Goal: Information Seeking & Learning: Compare options

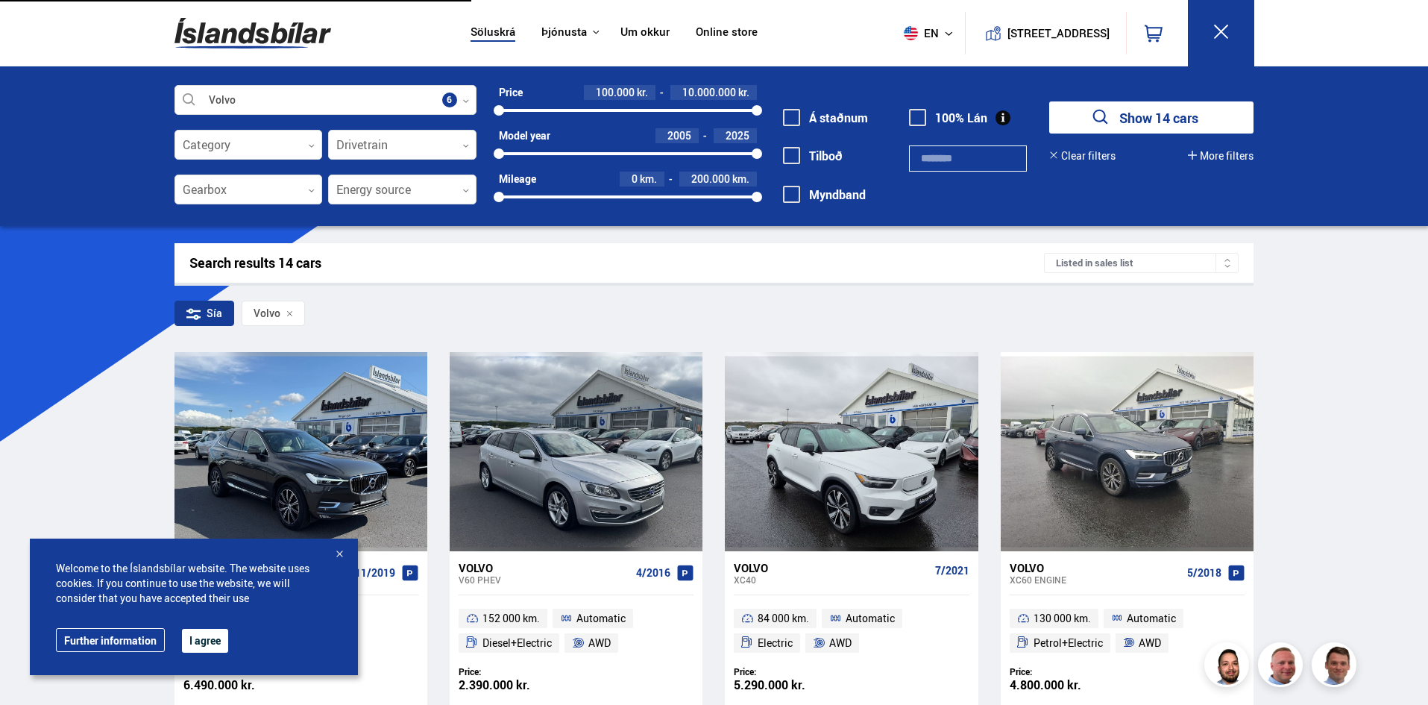
drag, startPoint x: 515, startPoint y: 237, endPoint x: 521, endPoint y: 249, distance: 13.3
click at [521, 249] on div "Search results 14 cars Listed in sales list" at bounding box center [715, 263] width 1080 height 40
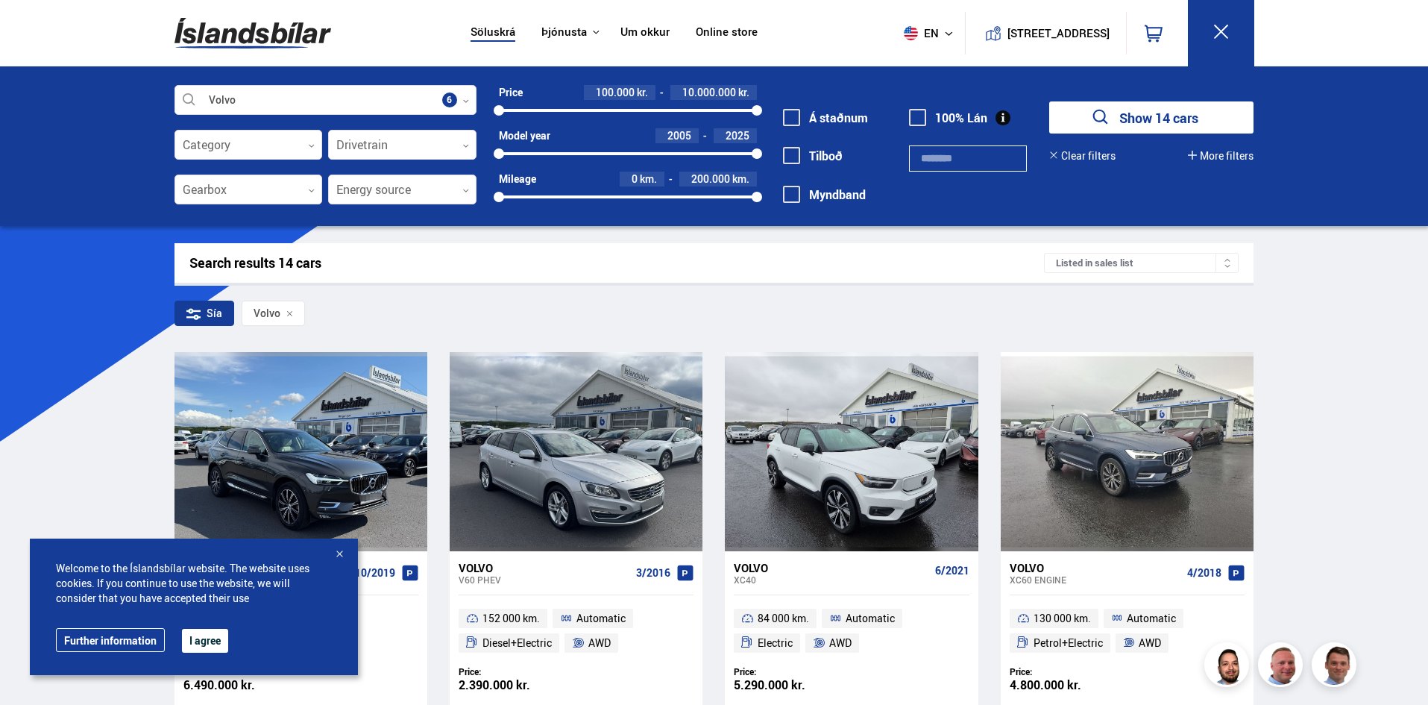
click at [521, 249] on div "Search results 14 cars Listed in sales list" at bounding box center [715, 263] width 1080 height 40
drag, startPoint x: 521, startPoint y: 249, endPoint x: 491, endPoint y: 276, distance: 40.1
click at [492, 277] on div "Search results 14 cars Listed in sales list" at bounding box center [715, 263] width 1080 height 40
drag, startPoint x: 492, startPoint y: 279, endPoint x: 508, endPoint y: 291, distance: 19.7
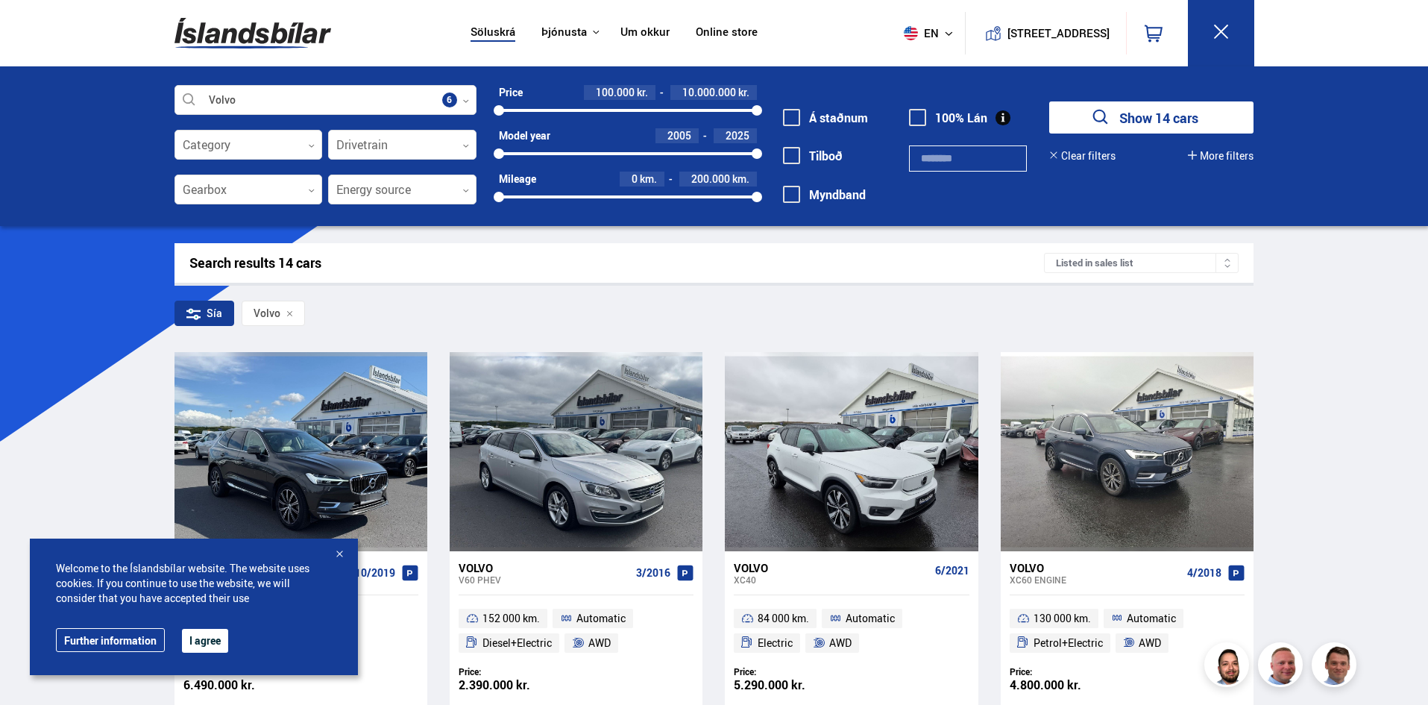
click at [493, 280] on div "Search results 14 cars Listed in sales list" at bounding box center [715, 263] width 1080 height 40
drag, startPoint x: 824, startPoint y: 614, endPoint x: 615, endPoint y: 130, distance: 527.2
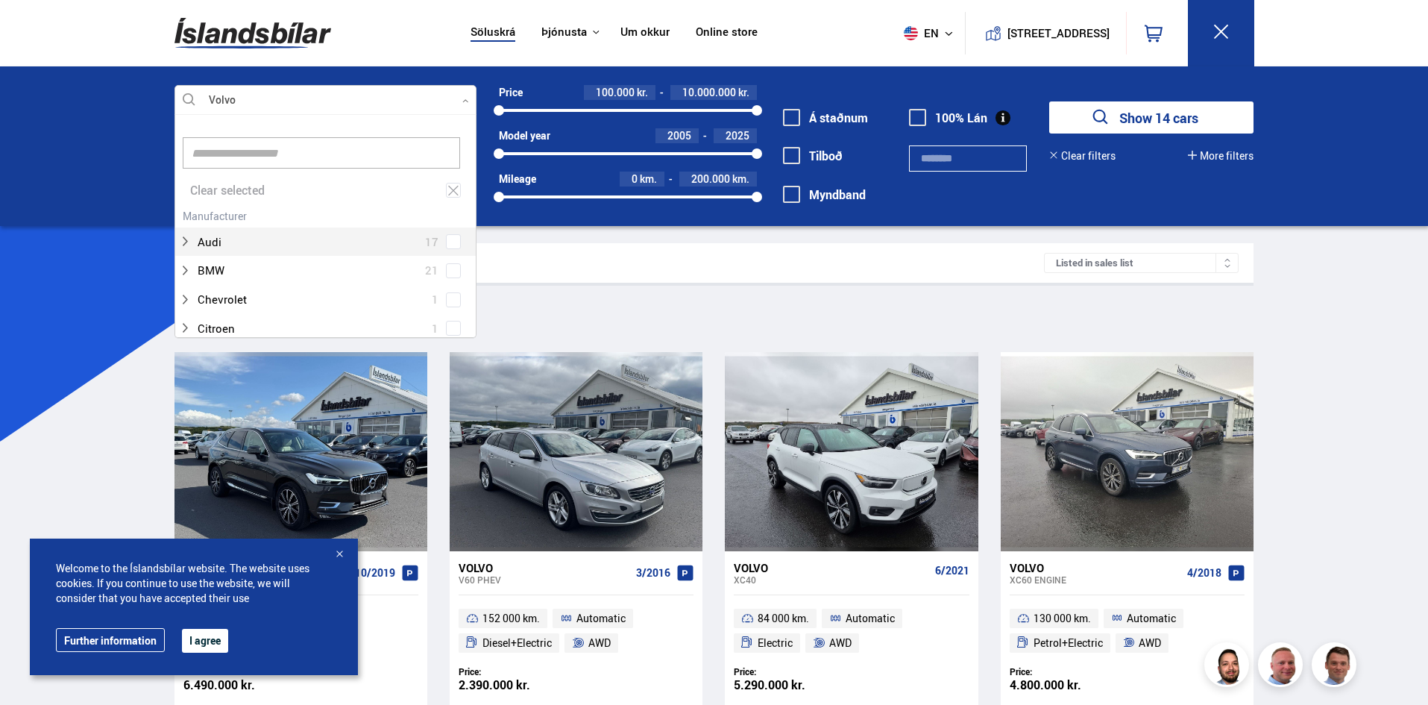
click at [266, 101] on div at bounding box center [326, 101] width 302 height 30
click at [447, 184] on icon at bounding box center [453, 190] width 13 height 14
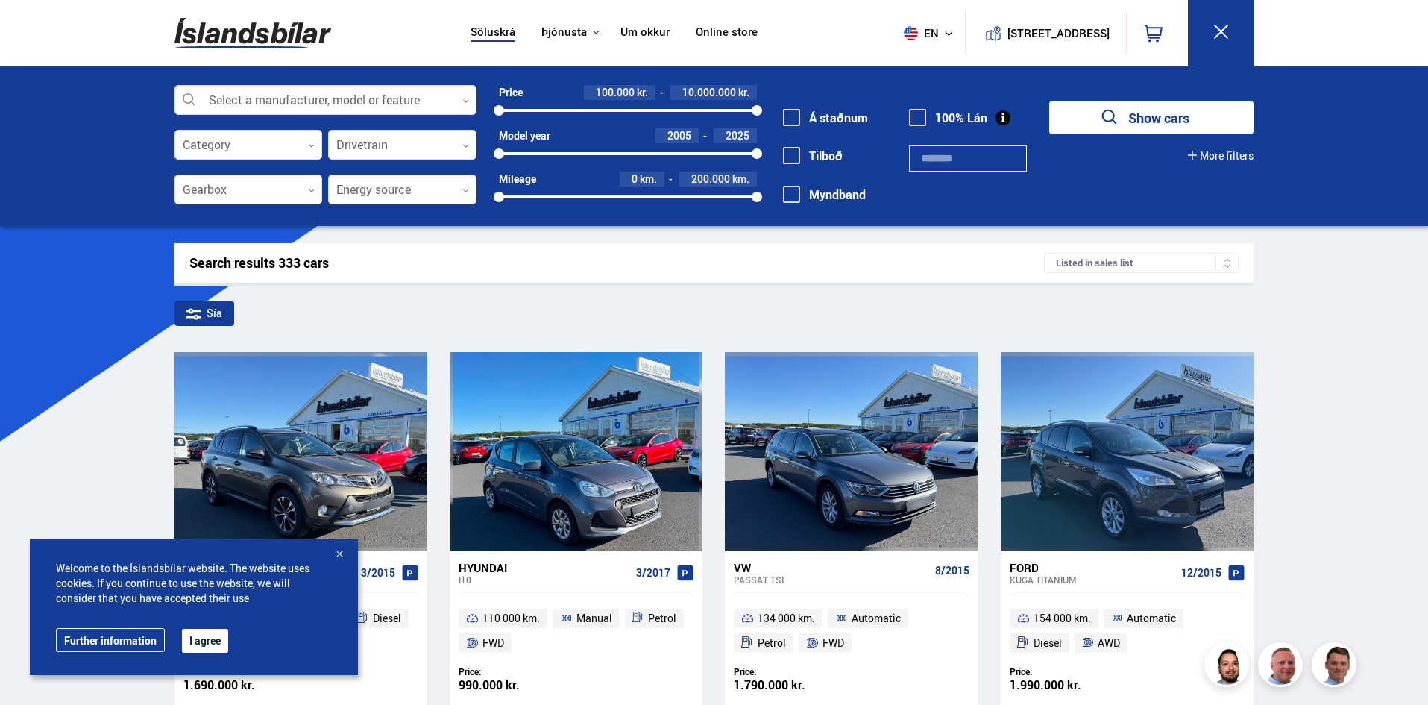
drag, startPoint x: 1186, startPoint y: 241, endPoint x: 1165, endPoint y: 271, distance: 36.4
click at [1165, 271] on div "Listed in sales list" at bounding box center [1141, 263] width 195 height 20
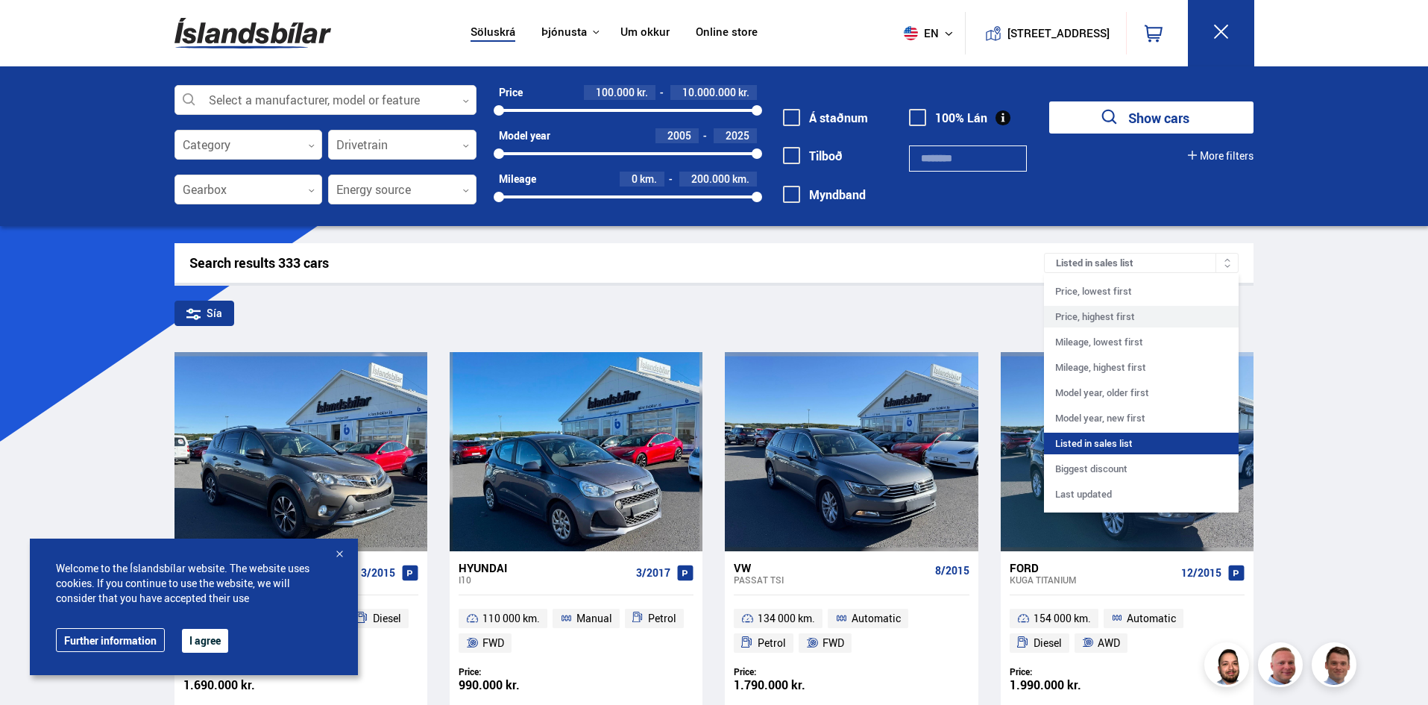
click at [1104, 312] on div "Price, highest first" at bounding box center [1141, 317] width 195 height 22
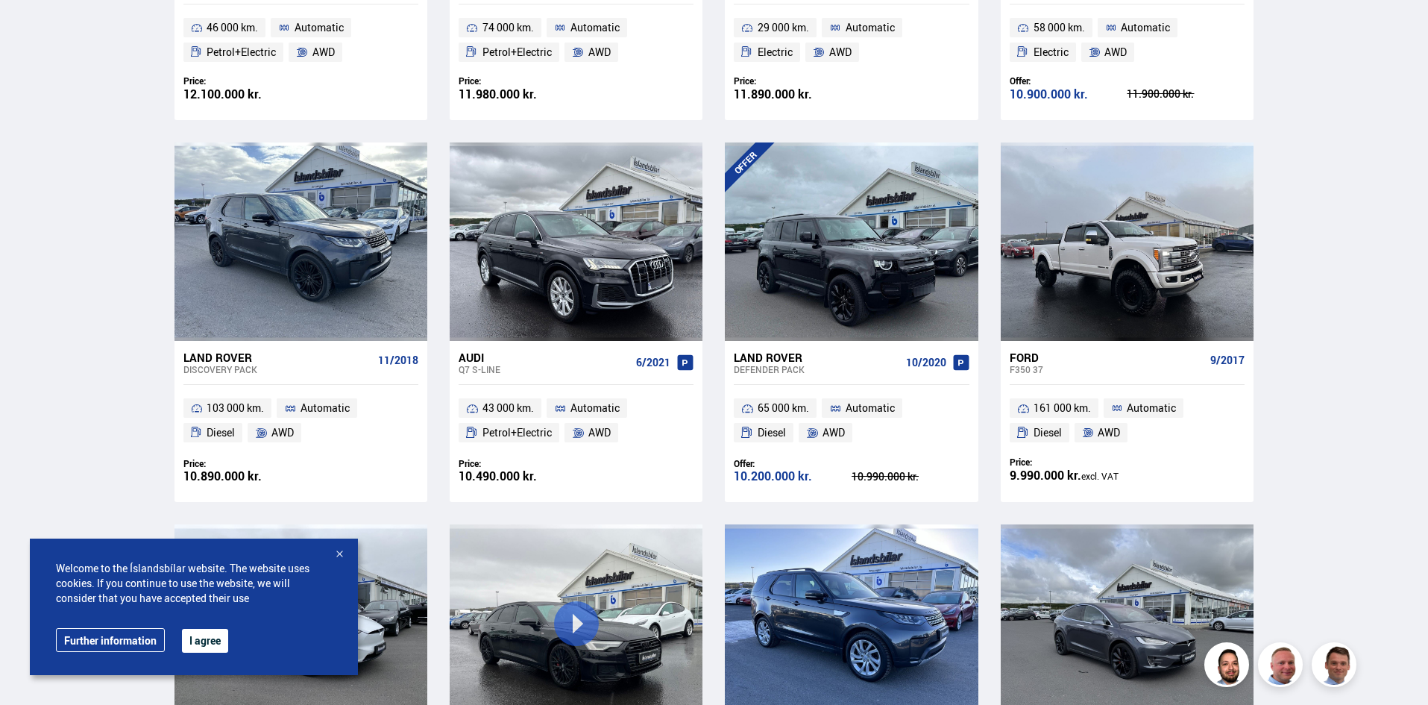
drag, startPoint x: 69, startPoint y: 370, endPoint x: 71, endPoint y: 398, distance: 28.4
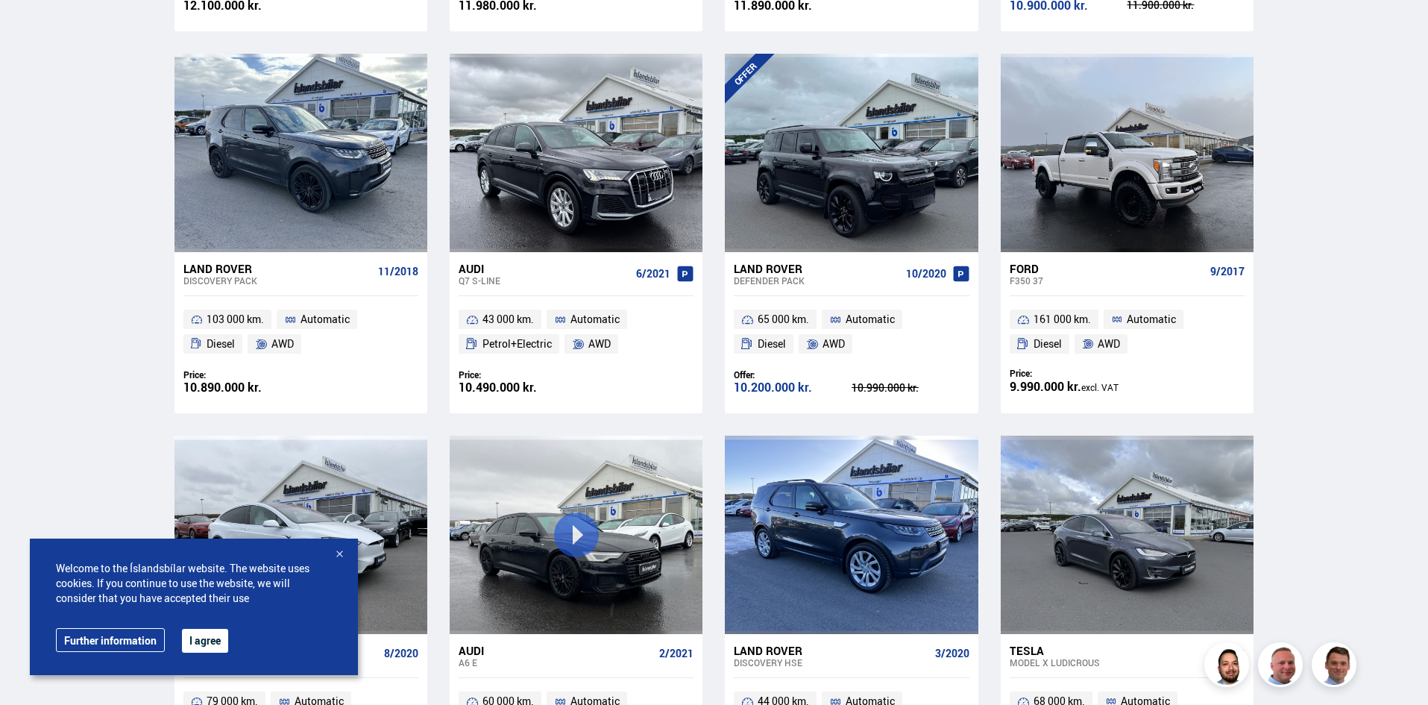
scroll to position [1651, 0]
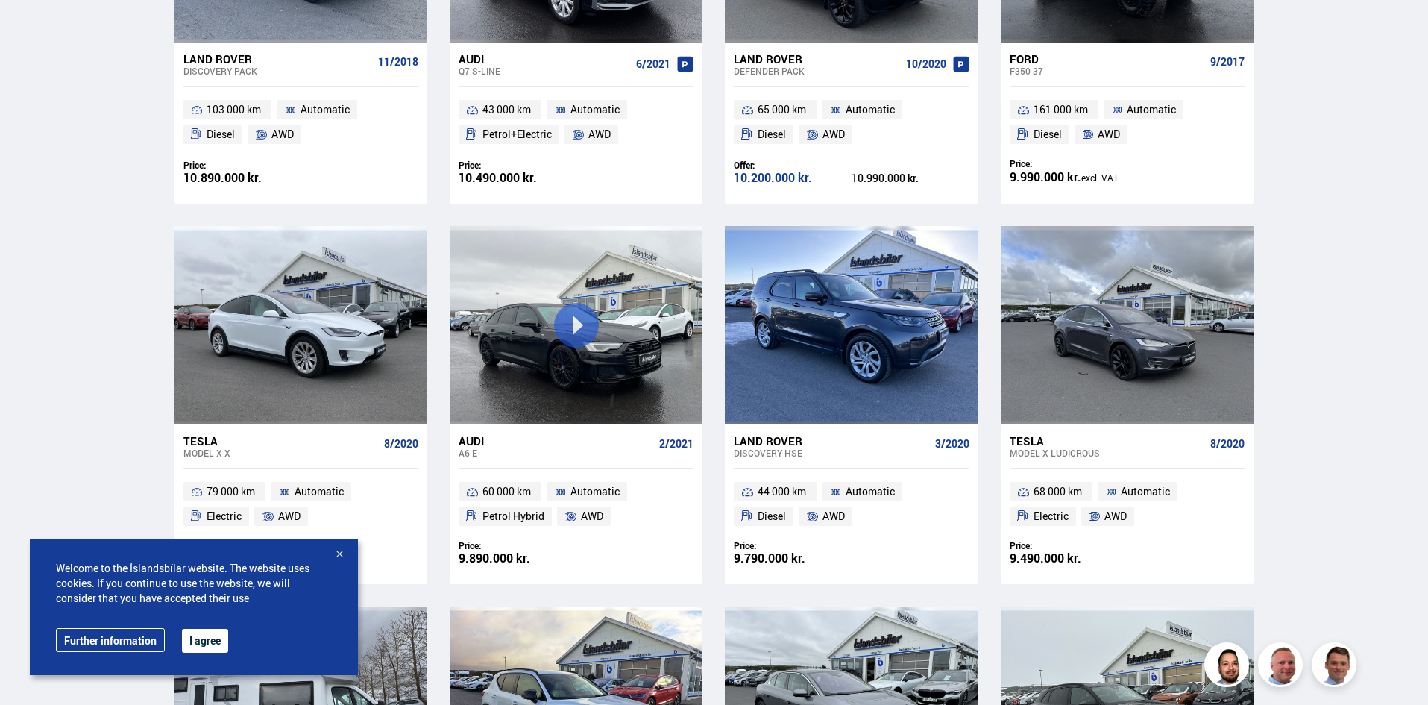
drag, startPoint x: 98, startPoint y: 342, endPoint x: 110, endPoint y: 320, distance: 24.7
drag, startPoint x: 110, startPoint y: 320, endPoint x: 121, endPoint y: 284, distance: 37.5
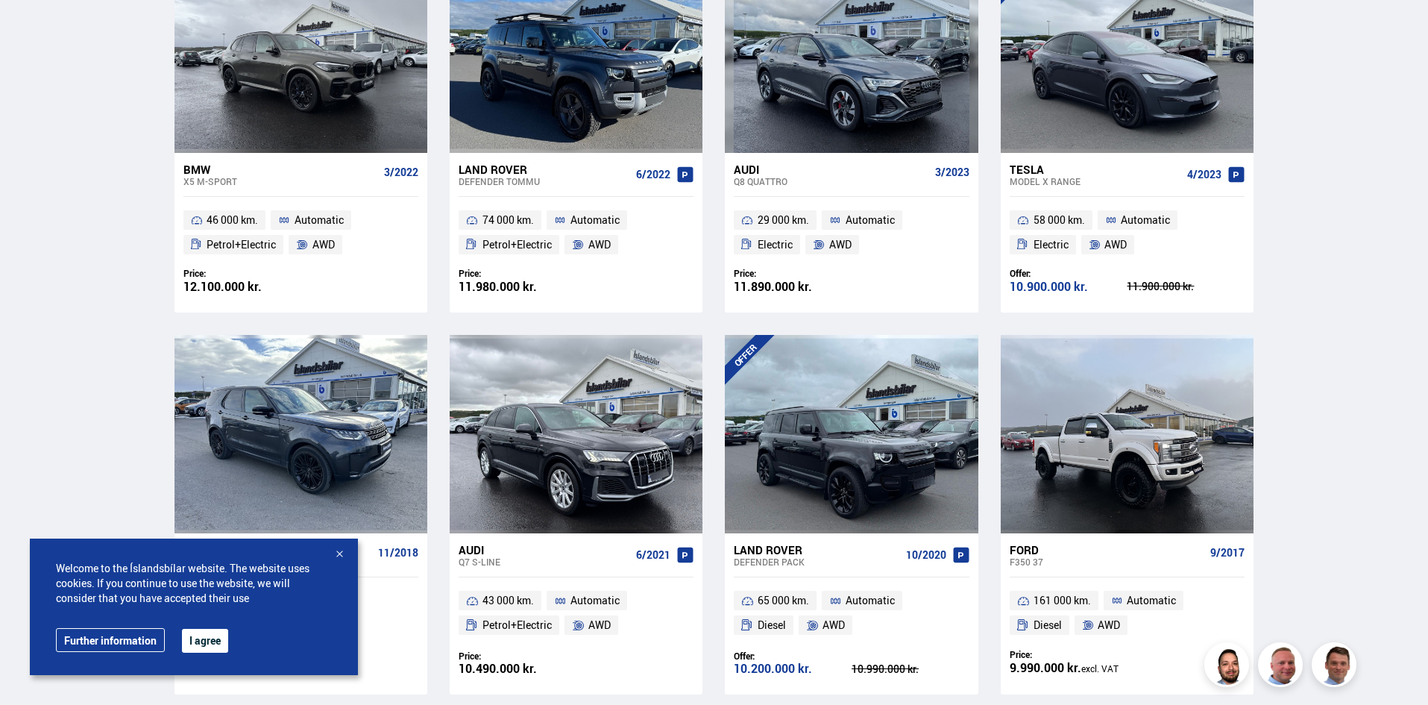
scroll to position [0, 0]
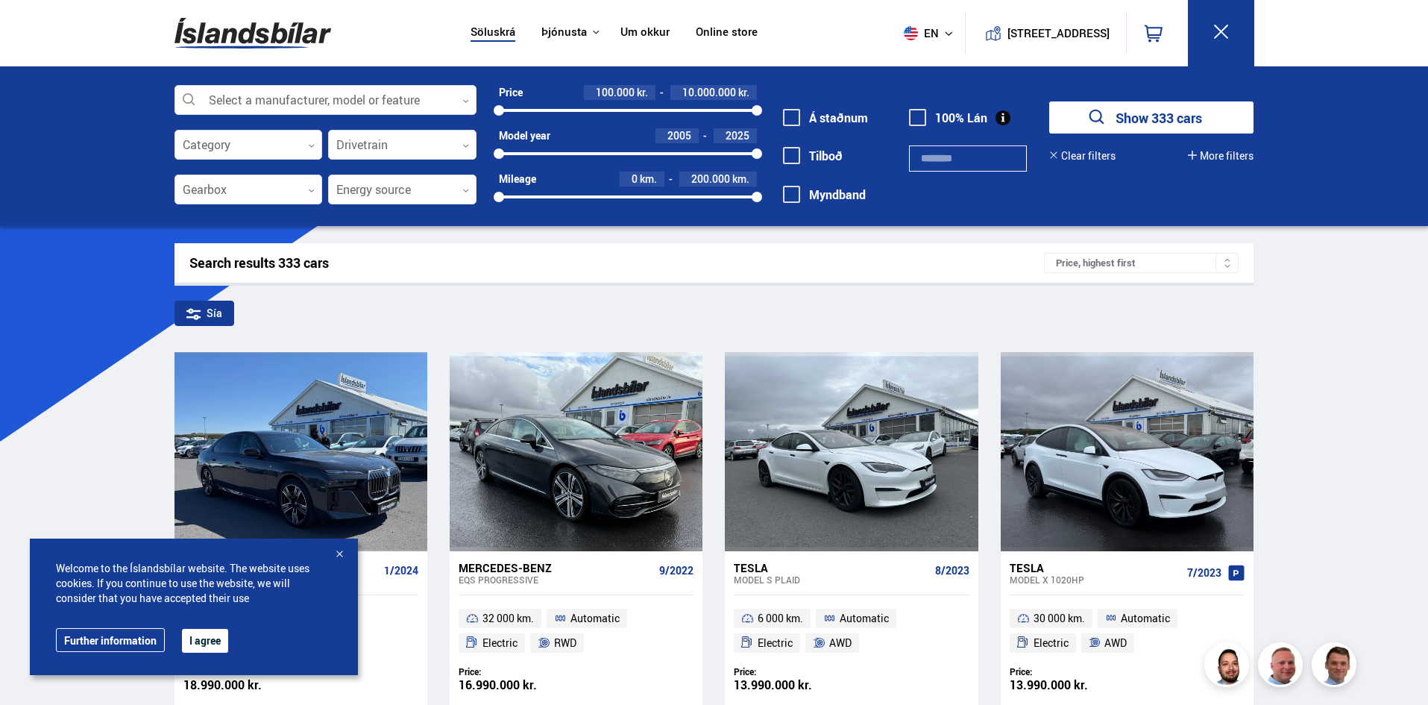
drag, startPoint x: 128, startPoint y: 288, endPoint x: 181, endPoint y: -65, distance: 356.8
